Goal: Information Seeking & Learning: Learn about a topic

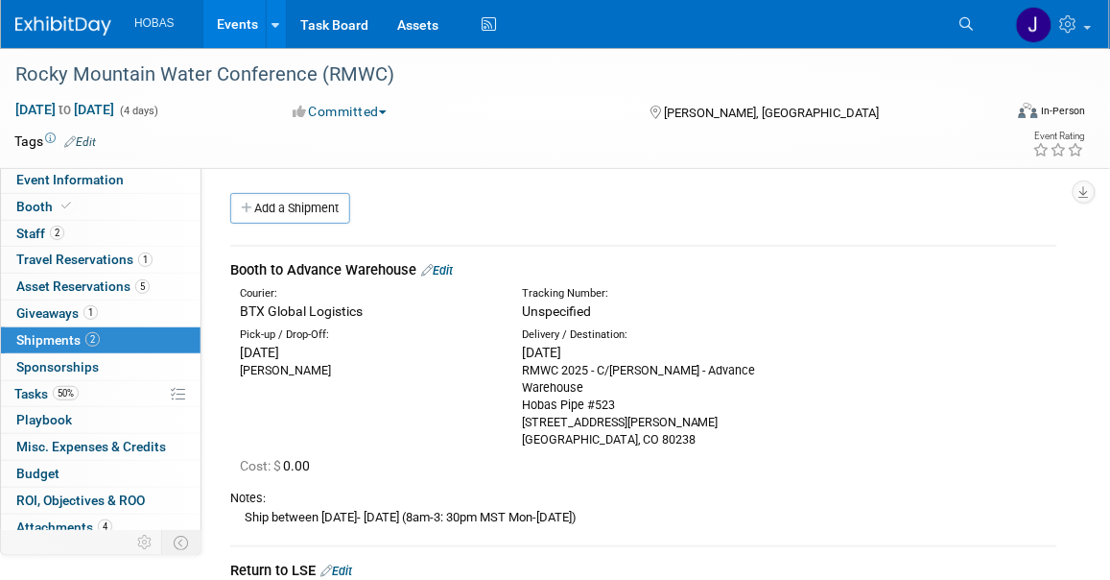
drag, startPoint x: 639, startPoint y: 443, endPoint x: 518, endPoint y: 372, distance: 140.3
click at [518, 372] on div "Delivery / Destination: [DATE] RMWC 2025 - C/[PERSON_NAME] - Advance Warehouse …" at bounding box center [649, 387] width 282 height 121
copy div "RMWC 2025 - C/[PERSON_NAME] - Advance Warehouse Hobas Pipe #523 [STREET_ADDRESS…"
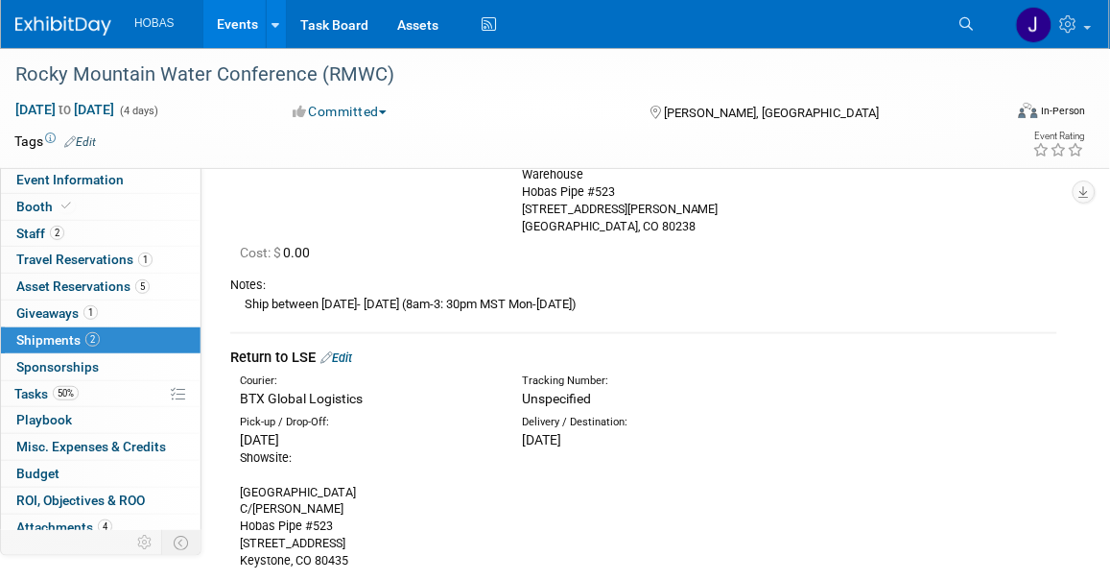
scroll to position [320, 0]
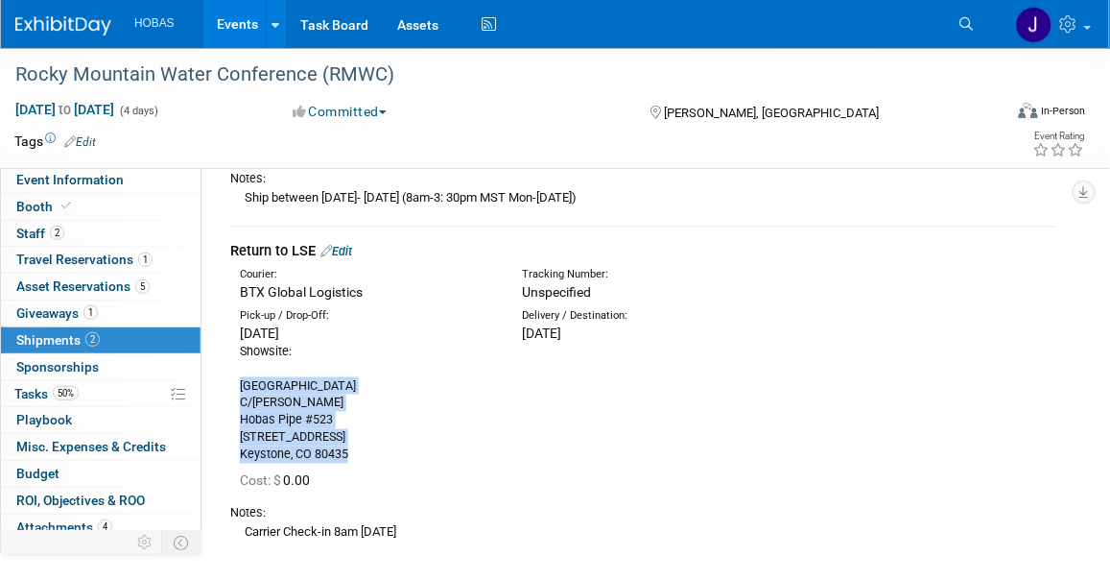
drag, startPoint x: 236, startPoint y: 378, endPoint x: 416, endPoint y: 446, distance: 192.0
click at [416, 446] on div "Pick-up / Drop-Off: [DATE] Showsite: [GEOGRAPHIC_DATA] C/O [GEOGRAPHIC_DATA] #[…" at bounding box center [367, 385] width 282 height 155
copy div "[GEOGRAPHIC_DATA] C/O [GEOGRAPHIC_DATA] #[GEOGRAPHIC_DATA][STREET_ADDRESS]"
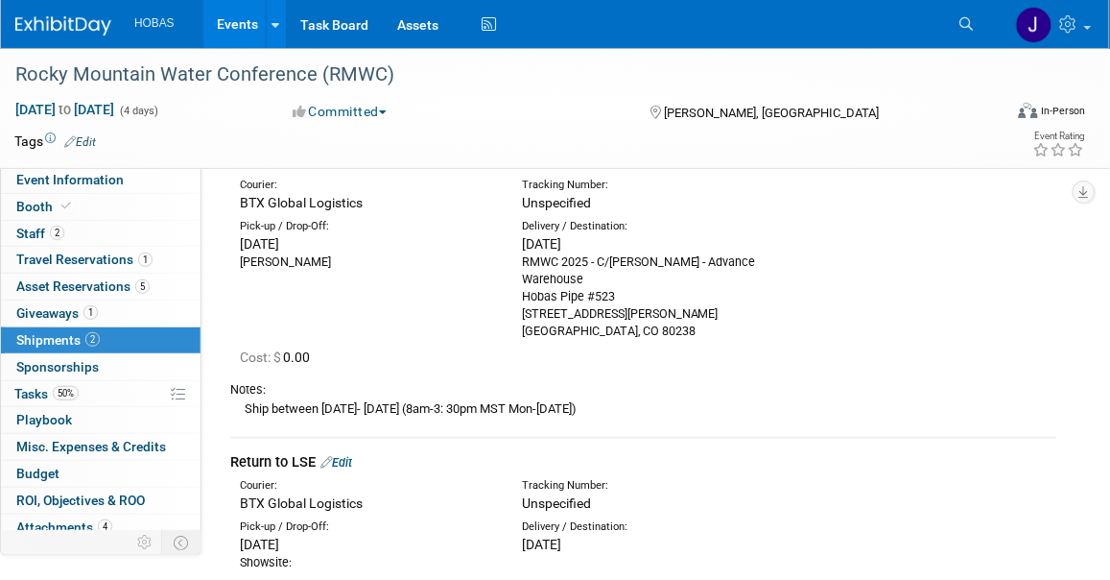
scroll to position [107, 0]
drag, startPoint x: 628, startPoint y: 406, endPoint x: 271, endPoint y: 401, distance: 357.1
click at [271, 401] on div "Ship between [DATE]- [DATE] (8am-3: 30pm MST Mon-[DATE])" at bounding box center [643, 410] width 827 height 20
copy div "between [DATE]- [DATE] (8am-3: 30pm MST Mon-[DATE])"
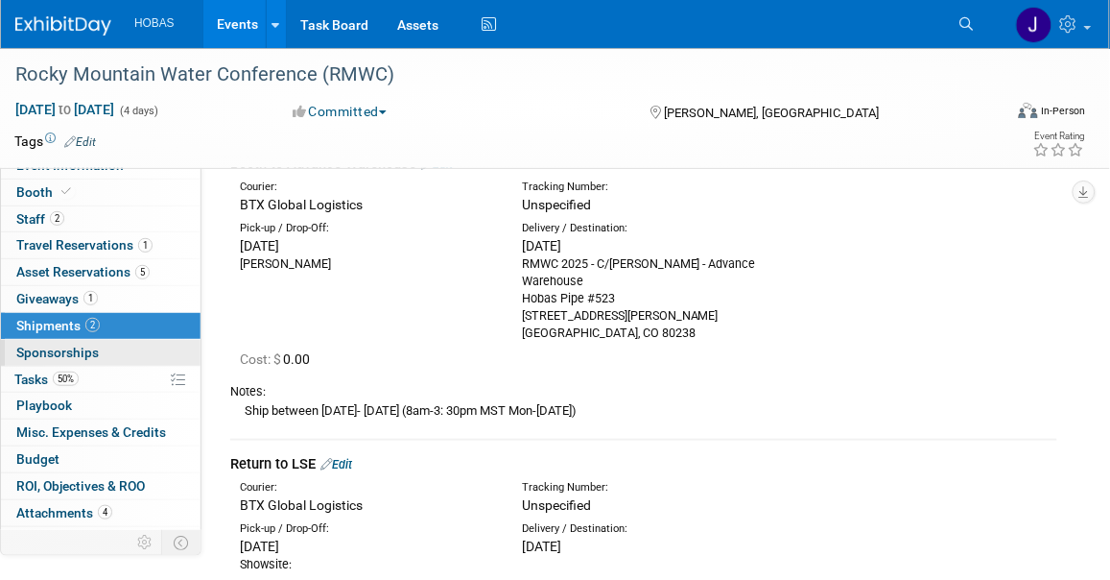
scroll to position [39, 0]
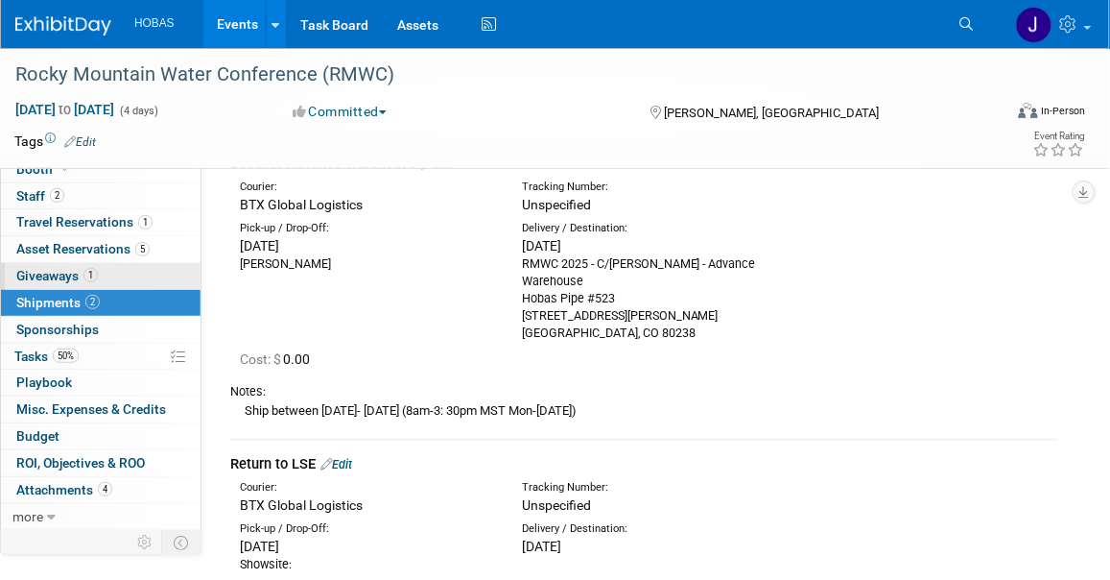
click at [36, 281] on span "Giveaways 1" at bounding box center [57, 275] width 82 height 15
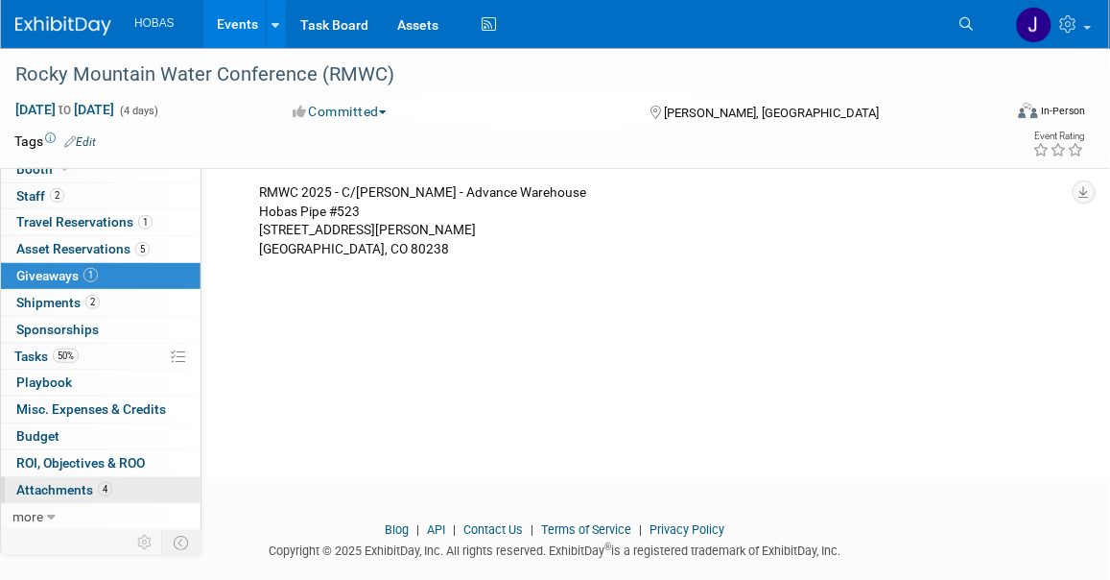
scroll to position [196, 0]
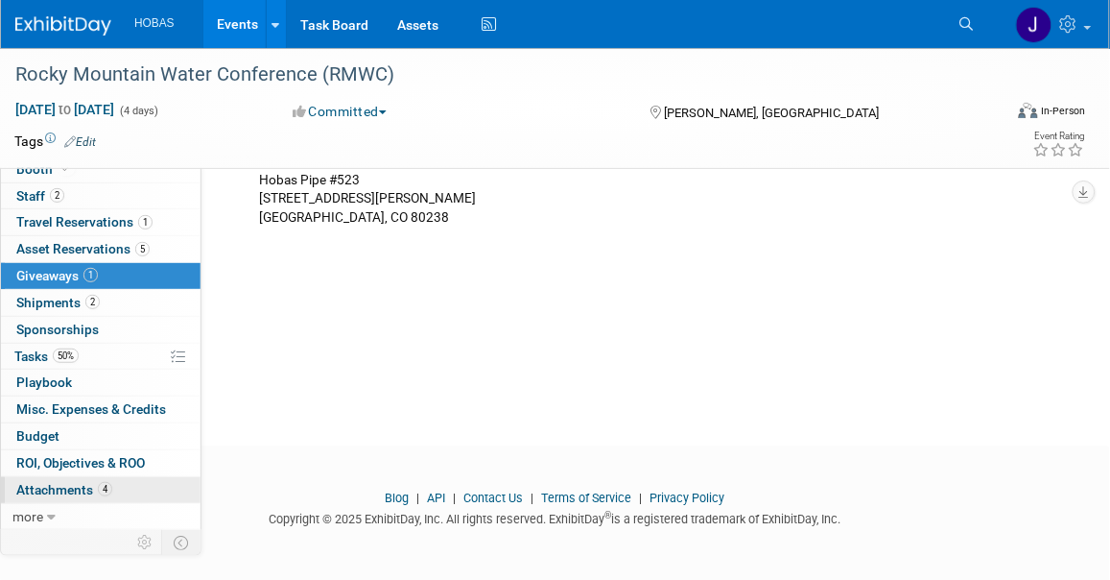
click at [78, 495] on span "Attachments 4" at bounding box center [64, 489] width 96 height 15
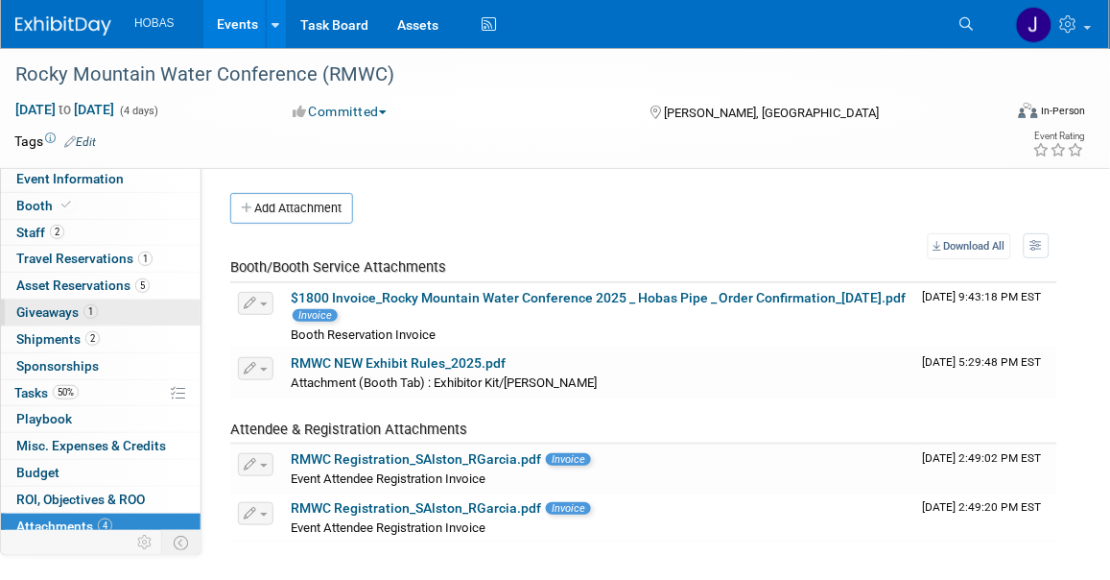
scroll to position [0, 0]
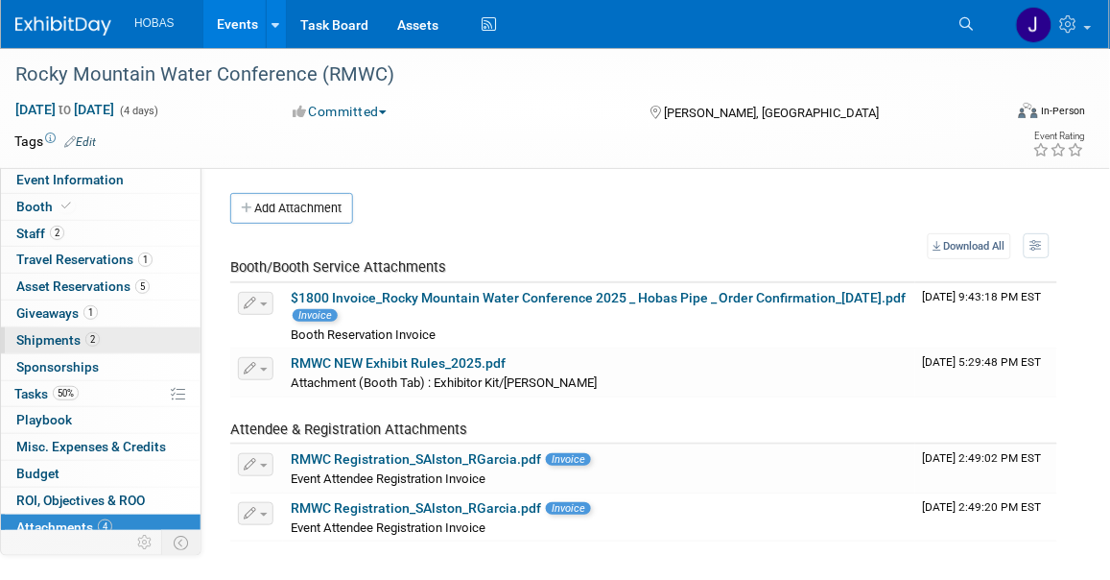
click at [64, 341] on span "Shipments 2" at bounding box center [58, 339] width 84 height 15
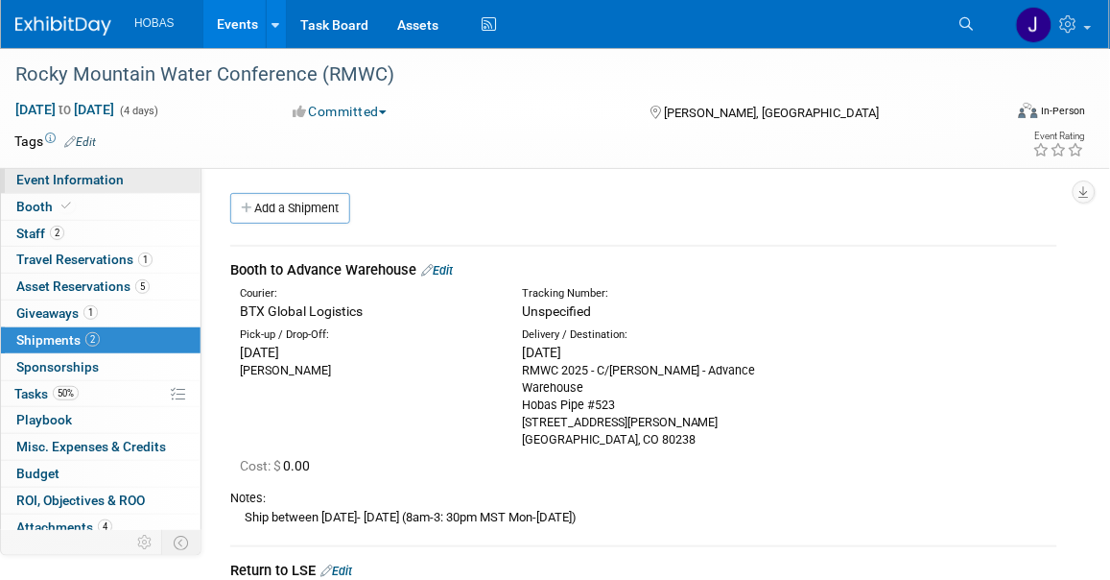
click at [38, 179] on span "Event Information" at bounding box center [69, 179] width 107 height 15
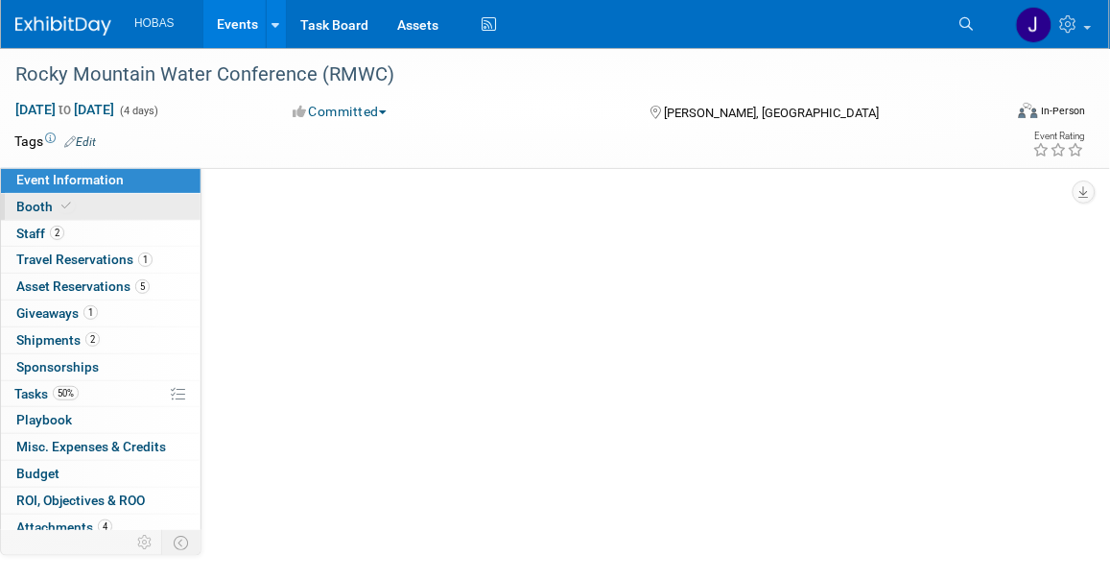
select select "Owners/Engineers"
select select "Tradeshow National"
select select "Water"
select select "Exhibiting"
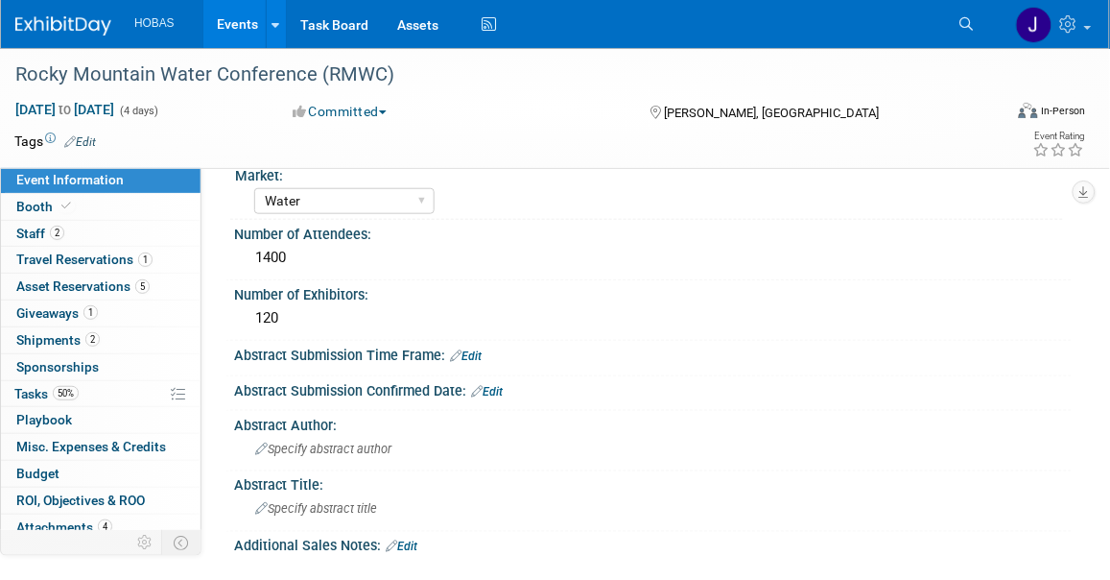
scroll to position [168, 0]
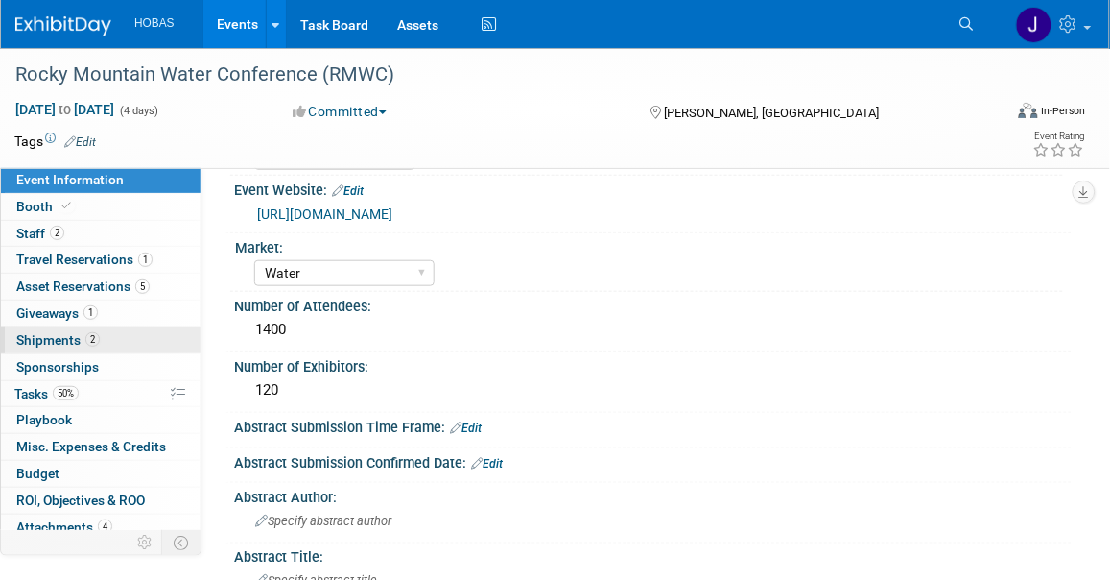
click at [55, 336] on span "Shipments 2" at bounding box center [58, 339] width 84 height 15
